Goal: Information Seeking & Learning: Learn about a topic

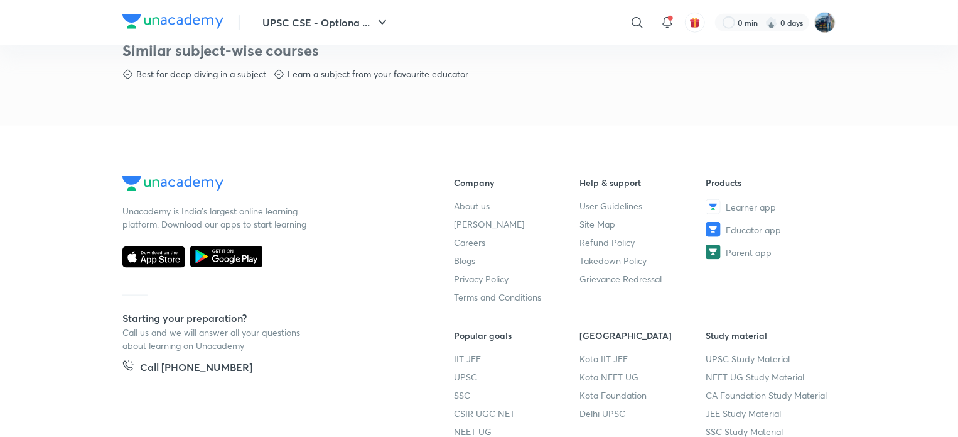
scroll to position [758, 0]
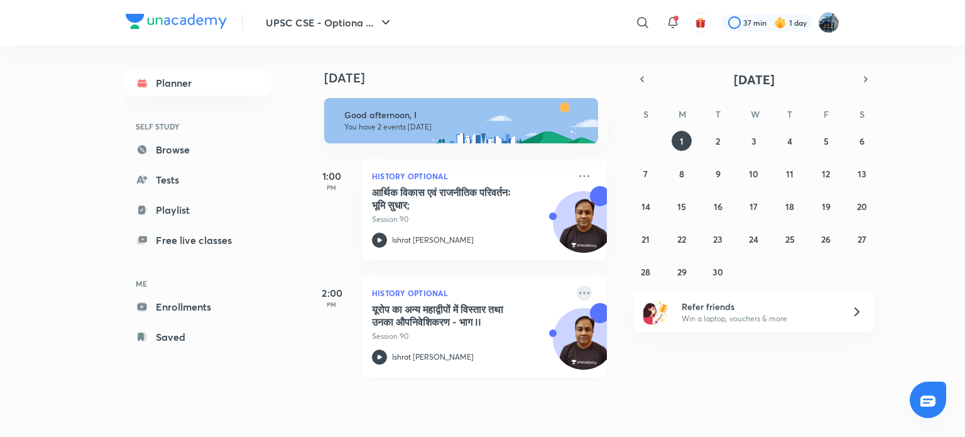
click at [577, 286] on icon at bounding box center [584, 292] width 15 height 15
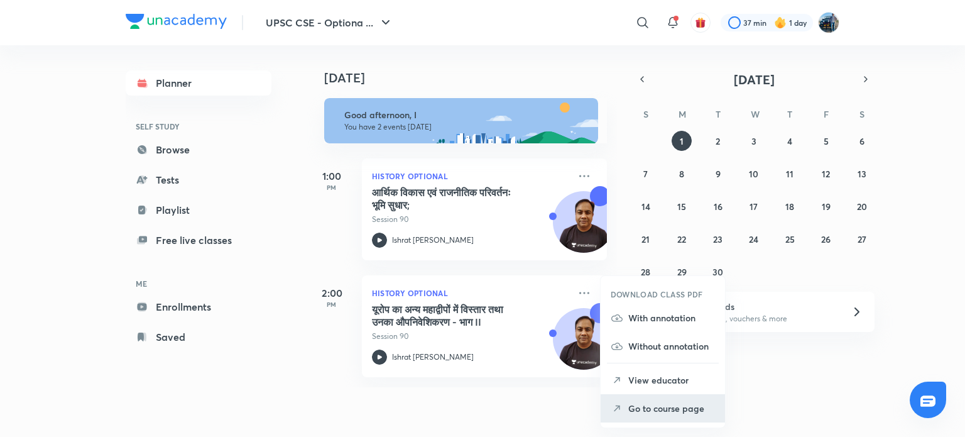
click at [650, 413] on p "Go to course page" at bounding box center [671, 407] width 87 height 13
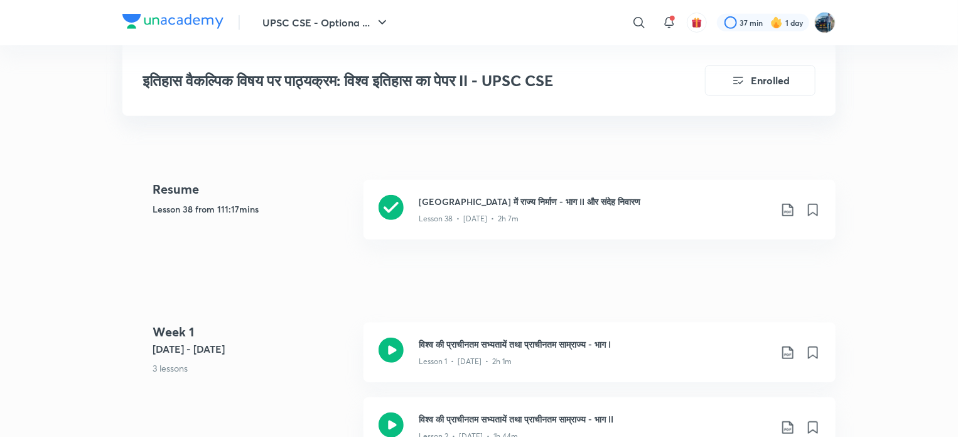
scroll to position [289, 0]
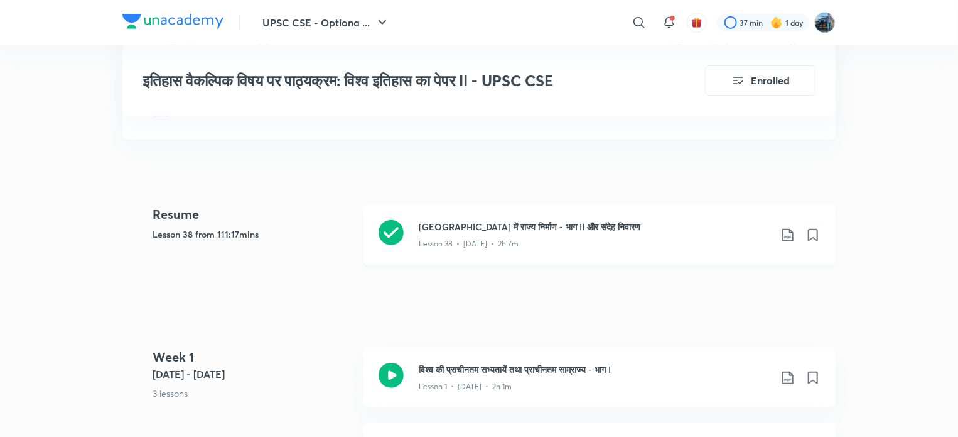
click at [619, 246] on div "Lesson 38 • [DATE] • 2h 7m" at bounding box center [595, 241] width 352 height 16
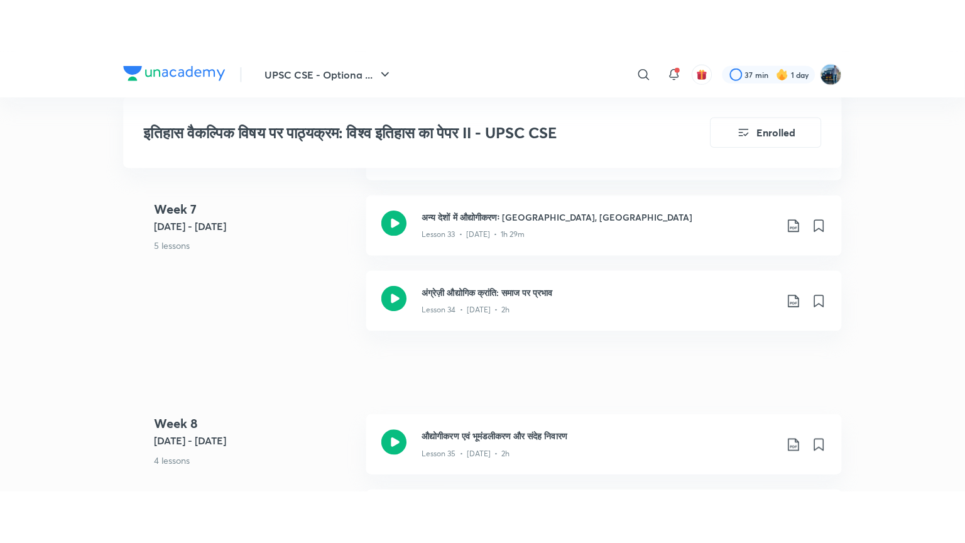
scroll to position [3727, 0]
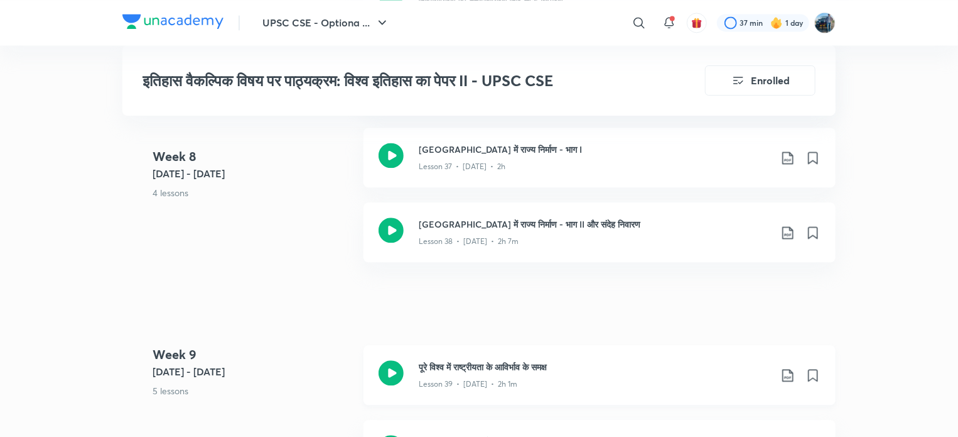
click at [595, 373] on div "Lesson 39 • [DATE] • 2h 1m" at bounding box center [595, 381] width 352 height 16
